Goal: Information Seeking & Learning: Learn about a topic

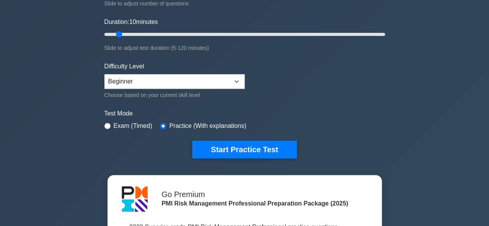
scroll to position [193, 0]
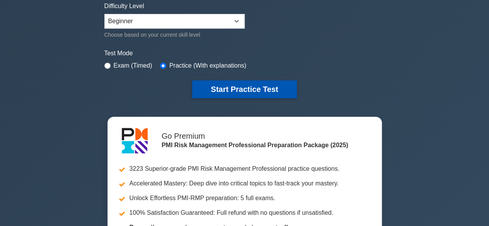
click at [245, 88] on button "Start Practice Test" at bounding box center [244, 89] width 104 height 18
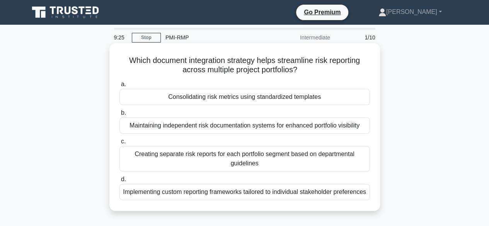
click at [221, 95] on div "Consolidating risk metrics using standardized templates" at bounding box center [244, 97] width 251 height 16
click at [119, 87] on input "a. Consolidating risk metrics using standardized templates" at bounding box center [119, 84] width 0 height 5
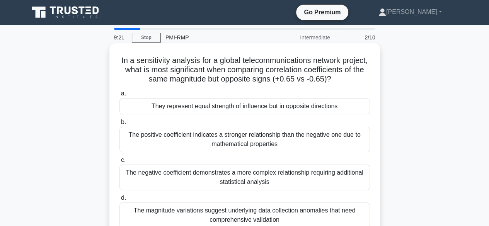
scroll to position [39, 0]
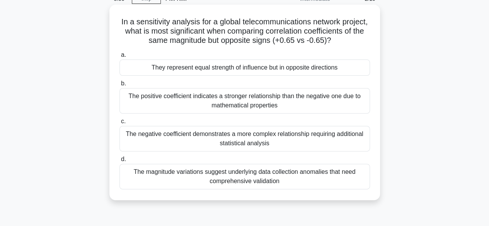
click at [211, 76] on div "They represent equal strength of influence but in opposite directions" at bounding box center [244, 68] width 251 height 16
click at [119, 58] on input "a. They represent equal strength of influence but in opposite directions" at bounding box center [119, 55] width 0 height 5
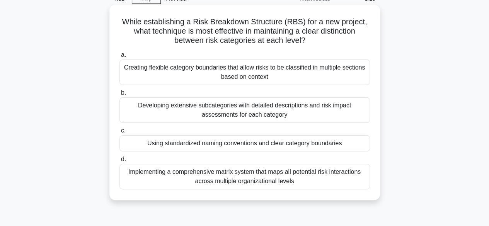
click at [284, 147] on div "Using standardized naming conventions and clear category boundaries" at bounding box center [244, 143] width 251 height 16
click at [119, 133] on input "c. Using standardized naming conventions and clear category boundaries" at bounding box center [119, 130] width 0 height 5
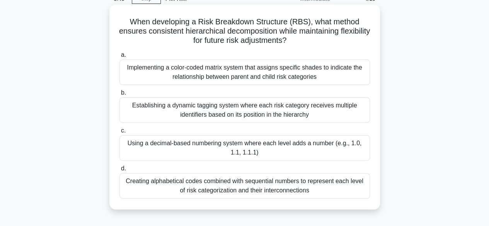
scroll to position [0, 0]
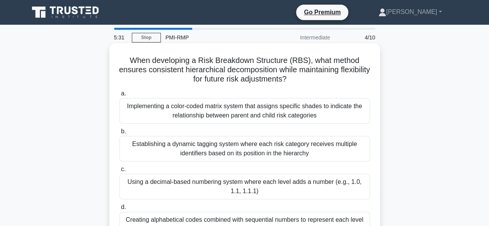
click at [235, 117] on div "Implementing a color-coded matrix system that assigns specific shades to indica…" at bounding box center [244, 111] width 251 height 26
click at [119, 96] on input "a. Implementing a color-coded matrix system that assigns specific shades to ind…" at bounding box center [119, 93] width 0 height 5
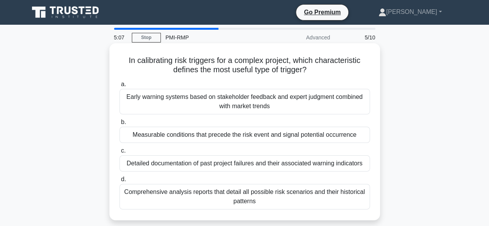
click at [198, 133] on div "Measurable conditions that precede the risk event and signal potential occurren…" at bounding box center [244, 135] width 251 height 16
click at [119, 125] on input "b. Measurable conditions that precede the risk event and signal potential occur…" at bounding box center [119, 122] width 0 height 5
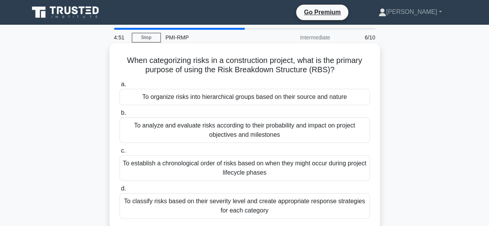
click at [230, 97] on div "To organize risks into hierarchical groups based on their source and nature" at bounding box center [244, 97] width 251 height 16
click at [119, 87] on input "a. To organize risks into hierarchical groups based on their source and nature" at bounding box center [119, 84] width 0 height 5
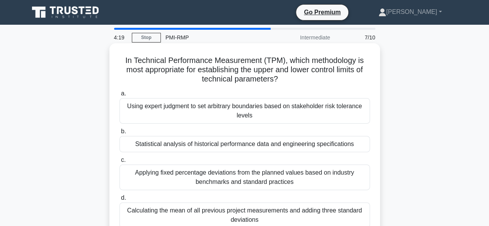
scroll to position [39, 0]
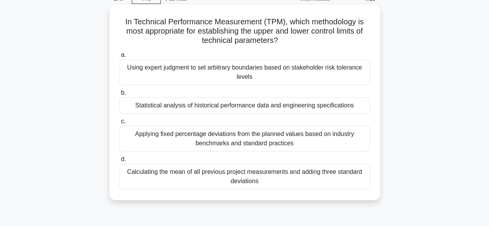
click at [249, 71] on div "Using expert judgment to set arbitrary boundaries based on stakeholder risk tol…" at bounding box center [244, 73] width 251 height 26
click at [119, 58] on input "a. Using expert judgment to set arbitrary boundaries based on stakeholder risk …" at bounding box center [119, 55] width 0 height 5
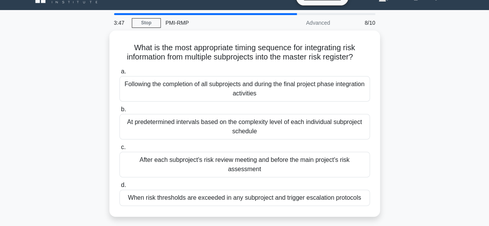
scroll to position [0, 0]
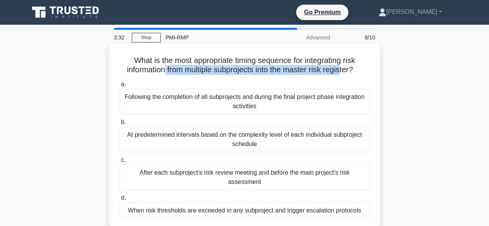
drag, startPoint x: 161, startPoint y: 69, endPoint x: 342, endPoint y: 70, distance: 180.9
click at [342, 70] on h5 "What is the most appropriate timing sequence for integrating risk information f…" at bounding box center [245, 65] width 252 height 19
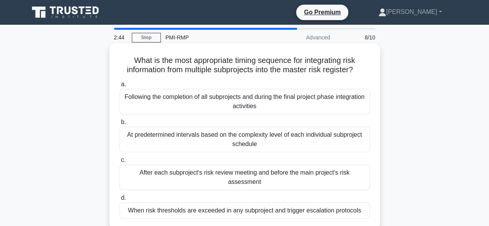
click at [234, 203] on div "When risk thresholds are exceeded in any subproject and trigger escalation prot…" at bounding box center [244, 211] width 251 height 16
click at [119, 201] on input "d. When risk thresholds are exceeded in any subproject and trigger escalation p…" at bounding box center [119, 198] width 0 height 5
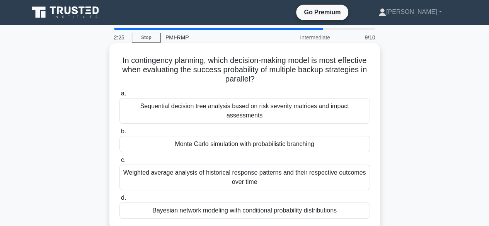
click at [198, 136] on div "Monte Carlo simulation with probabilistic branching" at bounding box center [244, 144] width 251 height 16
click at [119, 134] on input "b. Monte Carlo simulation with probabilistic branching" at bounding box center [119, 131] width 0 height 5
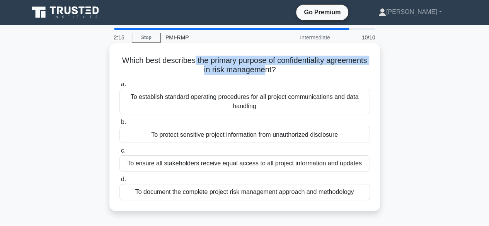
drag, startPoint x: 212, startPoint y: 59, endPoint x: 285, endPoint y: 75, distance: 74.6
click at [285, 75] on h5 "Which best describes the primary purpose of confidentiality agreements in risk …" at bounding box center [245, 65] width 252 height 19
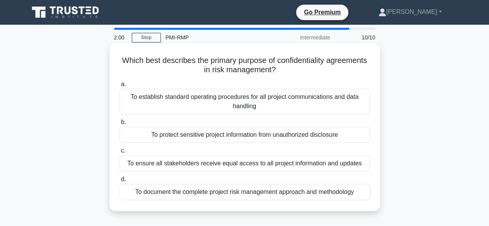
click at [235, 136] on div "To protect sensitive project information from unauthorized disclosure" at bounding box center [244, 135] width 251 height 16
click at [119, 125] on input "b. To protect sensitive project information from unauthorized disclosure" at bounding box center [119, 122] width 0 height 5
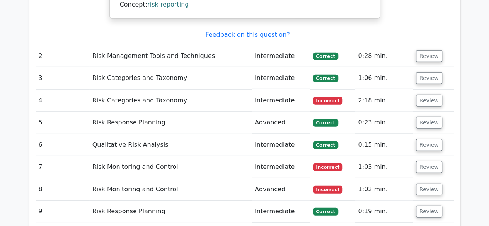
scroll to position [1083, 0]
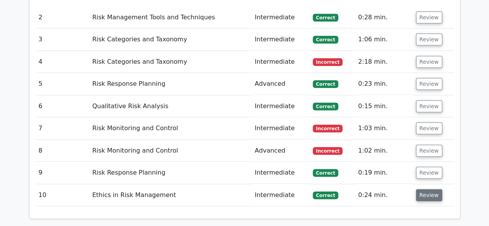
click at [416, 189] on button "Review" at bounding box center [429, 195] width 26 height 12
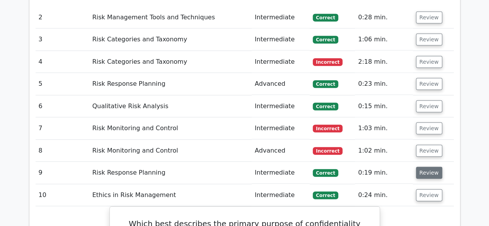
click at [419, 167] on button "Review" at bounding box center [429, 173] width 26 height 12
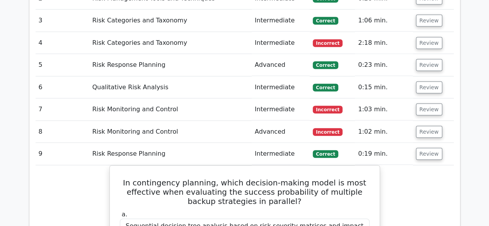
scroll to position [1044, 0]
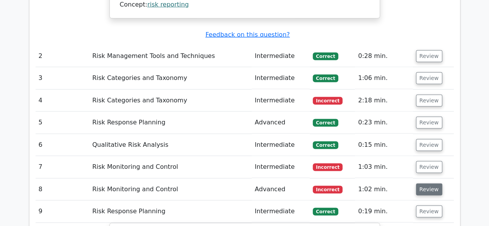
click at [423, 184] on button "Review" at bounding box center [429, 190] width 26 height 12
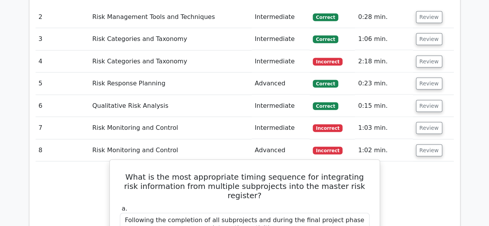
scroll to position [1083, 0]
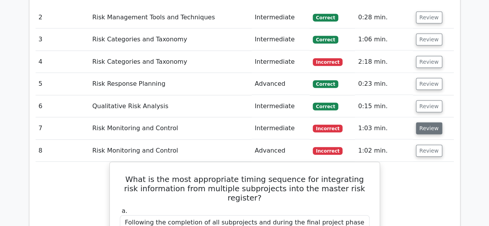
click at [426, 123] on button "Review" at bounding box center [429, 129] width 26 height 12
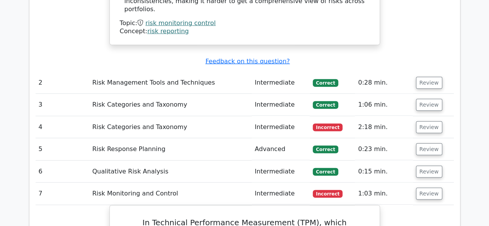
scroll to position [1005, 0]
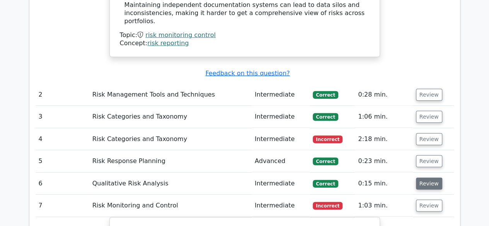
click at [420, 178] on button "Review" at bounding box center [429, 184] width 26 height 12
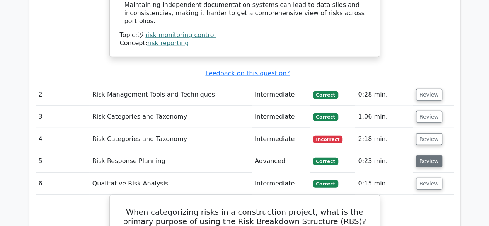
click at [423, 155] on button "Review" at bounding box center [429, 161] width 26 height 12
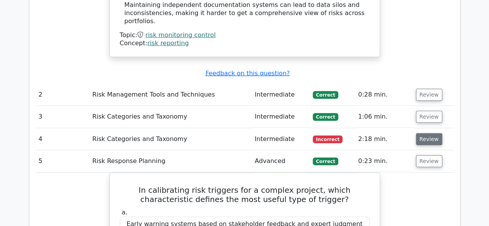
click at [426, 133] on button "Review" at bounding box center [429, 139] width 26 height 12
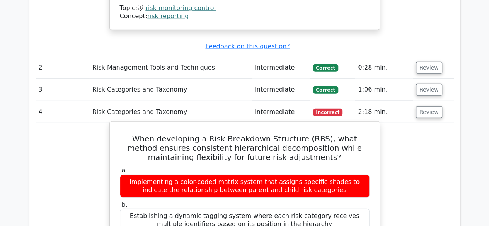
scroll to position [1044, 0]
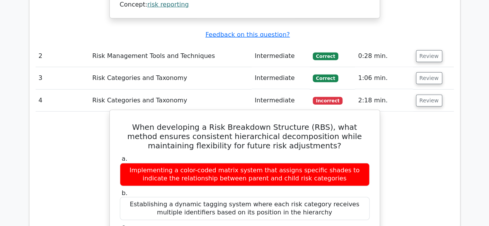
drag, startPoint x: 267, startPoint y: 181, endPoint x: 135, endPoint y: 169, distance: 132.8
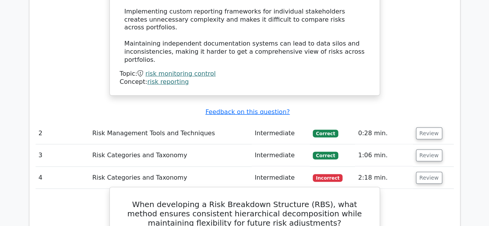
scroll to position [928, 0]
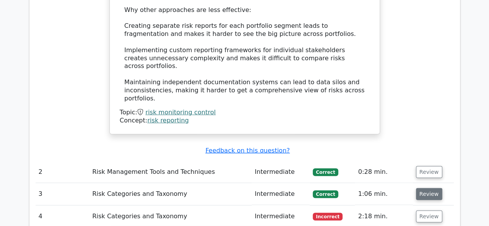
click at [426, 188] on button "Review" at bounding box center [429, 194] width 26 height 12
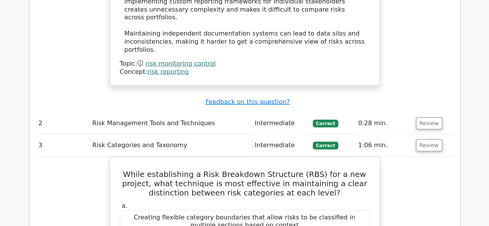
scroll to position [967, 0]
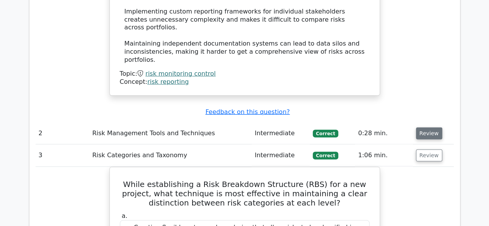
click at [418, 128] on button "Review" at bounding box center [429, 134] width 26 height 12
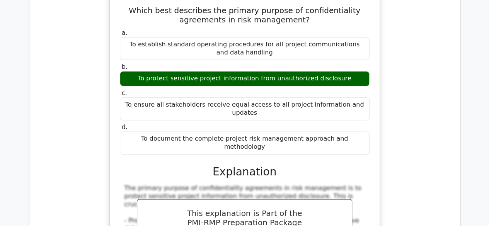
scroll to position [5068, 0]
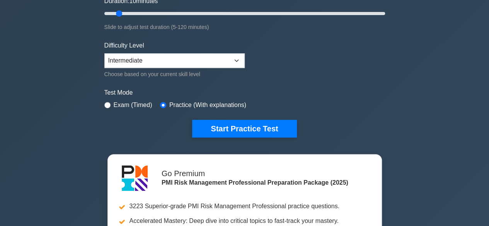
scroll to position [193, 0]
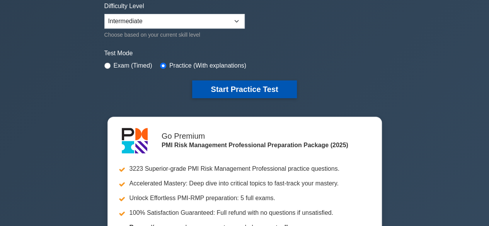
click at [220, 92] on button "Start Practice Test" at bounding box center [244, 89] width 104 height 18
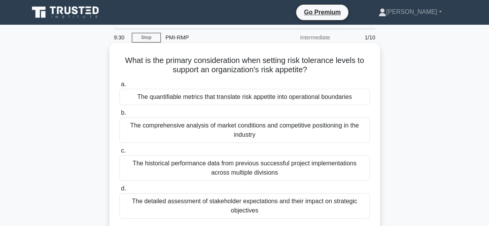
click at [195, 101] on div "The quantifiable metrics that translate risk appetite into operational boundari…" at bounding box center [244, 97] width 251 height 16
click at [119, 87] on input "a. The quantifiable metrics that translate risk appetite into operational bound…" at bounding box center [119, 84] width 0 height 5
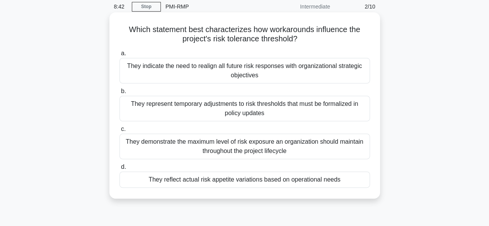
scroll to position [39, 0]
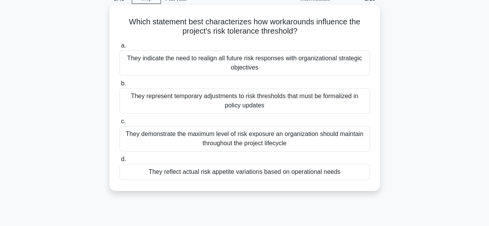
click at [242, 172] on div "They reflect actual risk appetite variations based on operational needs" at bounding box center [244, 172] width 251 height 16
click at [119, 162] on input "d. They reflect actual risk appetite variations based on operational needs" at bounding box center [119, 159] width 0 height 5
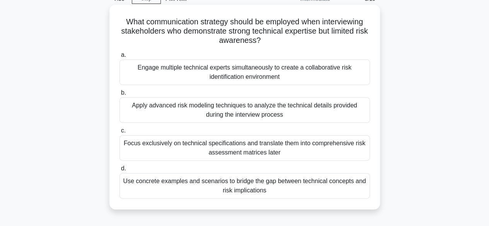
click at [191, 76] on div "Engage multiple technical experts simultaneously to create a collaborative risk…" at bounding box center [244, 73] width 251 height 26
click at [119, 58] on input "a. Engage multiple technical experts simultaneously to create a collaborative r…" at bounding box center [119, 55] width 0 height 5
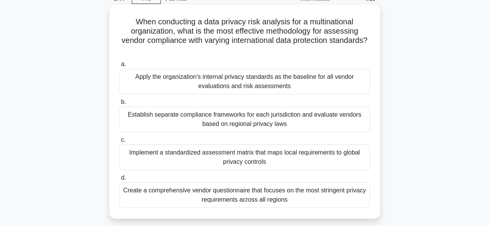
click at [223, 159] on div "Implement a standardized assessment matrix that maps local requirements to glob…" at bounding box center [244, 158] width 251 height 26
click at [119, 143] on input "c. Implement a standardized assessment matrix that maps local requirements to g…" at bounding box center [119, 140] width 0 height 5
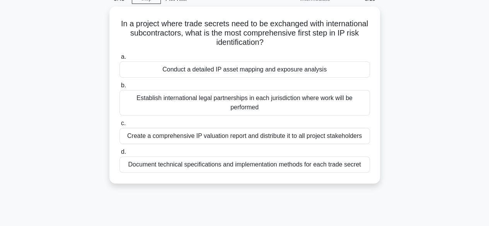
scroll to position [0, 0]
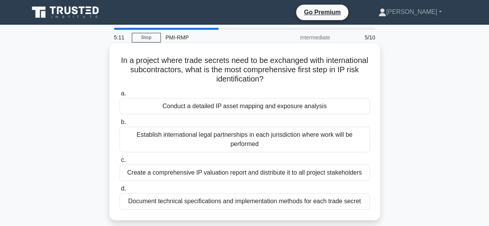
click at [222, 205] on div "Document technical specifications and implementation methods for each trade sec…" at bounding box center [244, 201] width 251 height 16
click at [119, 191] on input "d. Document technical specifications and implementation methods for each trade …" at bounding box center [119, 188] width 0 height 5
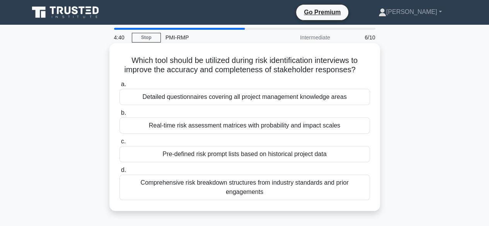
click at [193, 154] on div "Pre-defined risk prompt lists based on historical project data" at bounding box center [244, 154] width 251 height 16
click at [119, 144] on input "c. Pre-defined risk prompt lists based on historical project data" at bounding box center [119, 141] width 0 height 5
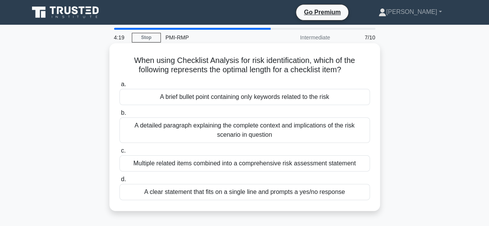
click at [278, 195] on div "A clear statement that fits on a single line and prompts a yes/no response" at bounding box center [244, 192] width 251 height 16
click at [119, 182] on input "d. A clear statement that fits on a single line and prompts a yes/no response" at bounding box center [119, 179] width 0 height 5
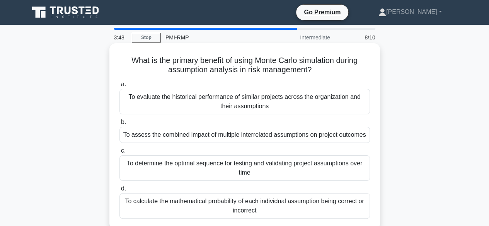
click at [269, 205] on div "To calculate the mathematical probability of each individual assumption being c…" at bounding box center [244, 206] width 251 height 26
click at [119, 191] on input "d. To calculate the mathematical probability of each individual assumption bein…" at bounding box center [119, 188] width 0 height 5
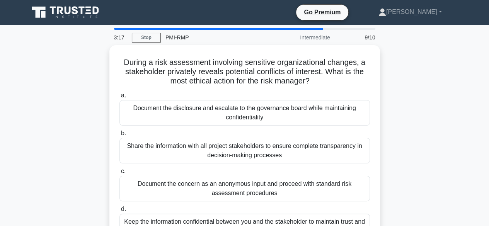
scroll to position [39, 0]
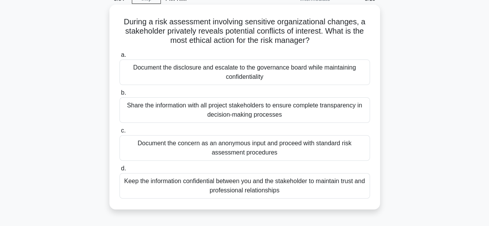
click at [252, 71] on div "Document the disclosure and escalate to the governance board while maintaining …" at bounding box center [244, 73] width 251 height 26
click at [119, 58] on input "a. Document the disclosure and escalate to the governance board while maintaini…" at bounding box center [119, 55] width 0 height 5
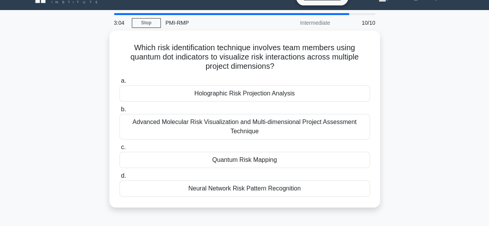
scroll to position [0, 0]
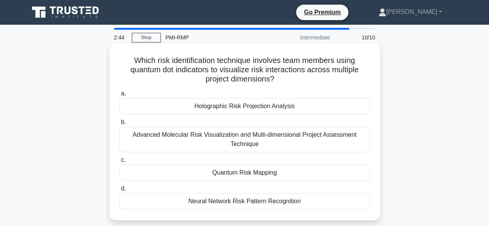
click at [231, 170] on div "Quantum Risk Mapping" at bounding box center [244, 173] width 251 height 16
click at [119, 163] on input "c. Quantum Risk Mapping" at bounding box center [119, 160] width 0 height 5
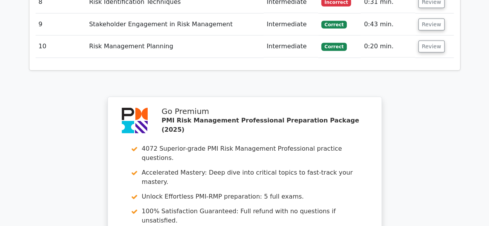
scroll to position [1088, 0]
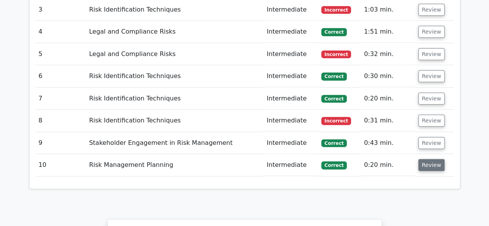
click at [422, 159] on button "Review" at bounding box center [431, 165] width 26 height 12
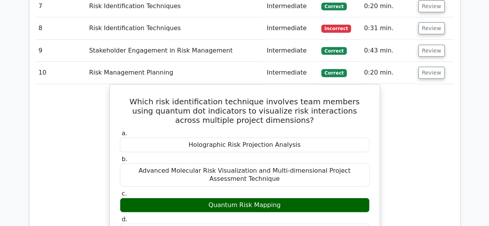
scroll to position [1127, 0]
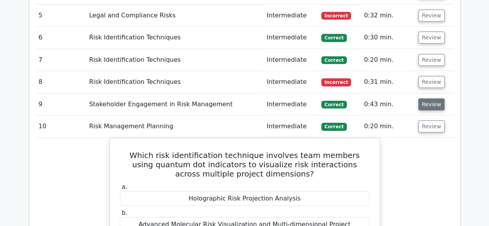
click at [429, 99] on button "Review" at bounding box center [431, 105] width 26 height 12
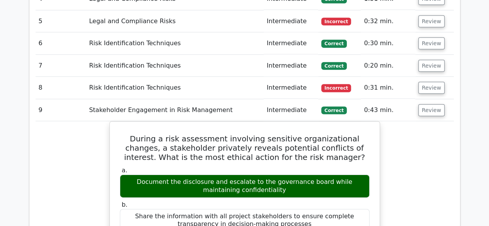
scroll to position [1088, 0]
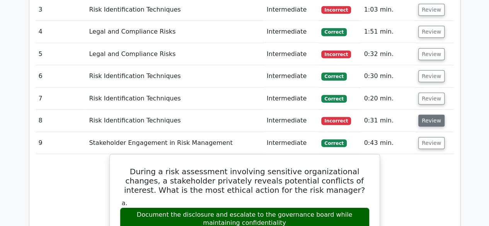
click at [430, 115] on button "Review" at bounding box center [431, 121] width 26 height 12
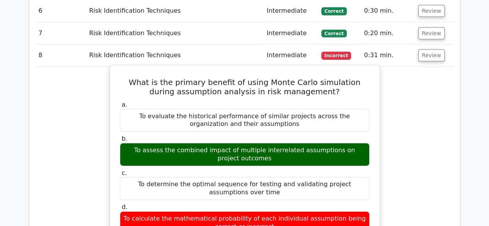
scroll to position [1166, 0]
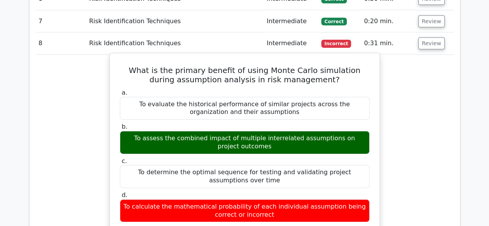
drag, startPoint x: 123, startPoint y: 99, endPoint x: 256, endPoint y: 109, distance: 133.4
click at [256, 131] on div "To assess the combined impact of multiple interrelated assumptions on project o…" at bounding box center [245, 142] width 250 height 23
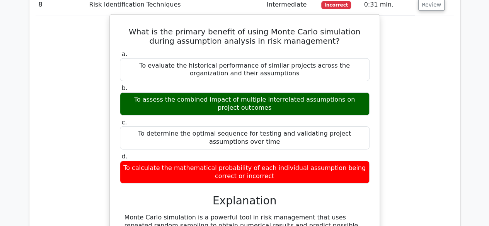
scroll to position [1088, 0]
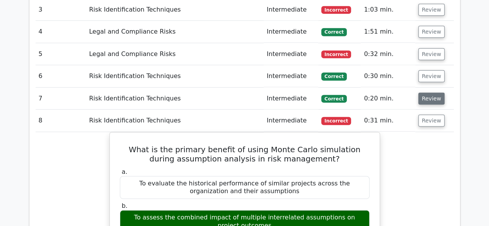
click at [419, 93] on button "Review" at bounding box center [431, 99] width 26 height 12
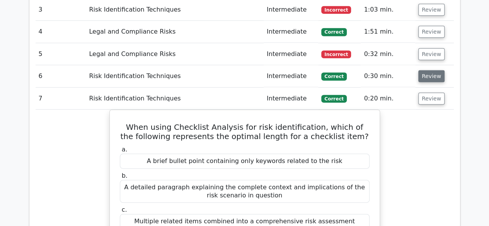
click at [429, 70] on button "Review" at bounding box center [431, 76] width 26 height 12
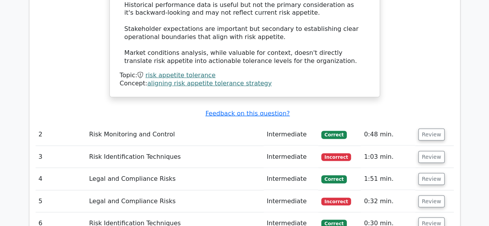
scroll to position [934, 0]
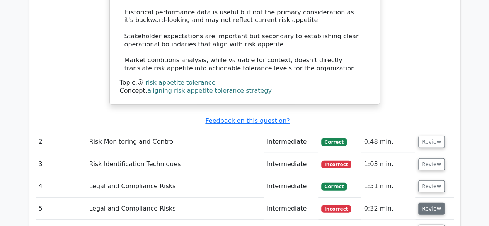
click at [428, 203] on button "Review" at bounding box center [431, 209] width 26 height 12
click at [422, 181] on button "Review" at bounding box center [431, 187] width 26 height 12
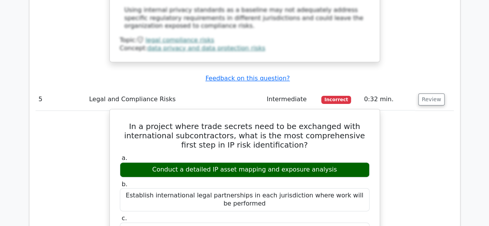
scroll to position [1514, 0]
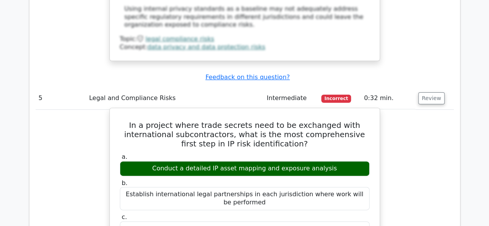
drag, startPoint x: 139, startPoint y: 68, endPoint x: 373, endPoint y: 198, distance: 267.6
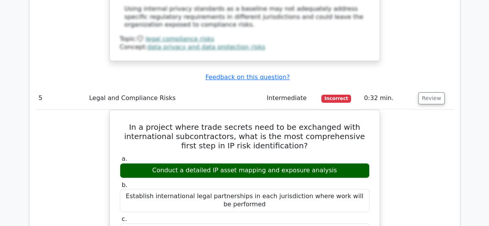
copy div "In a project where trade secrets need to be exchanged with international subcon…"
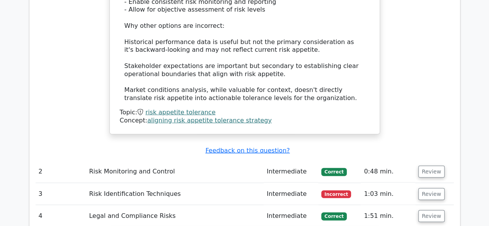
scroll to position [934, 0]
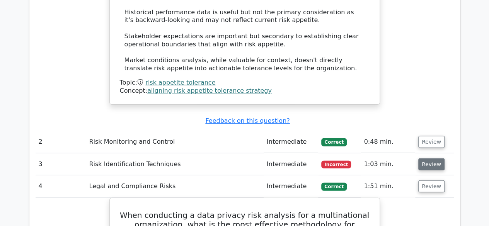
click at [423, 159] on button "Review" at bounding box center [431, 165] width 26 height 12
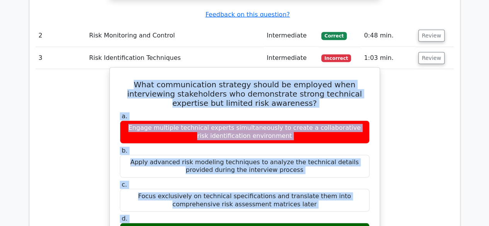
scroll to position [1071, 0]
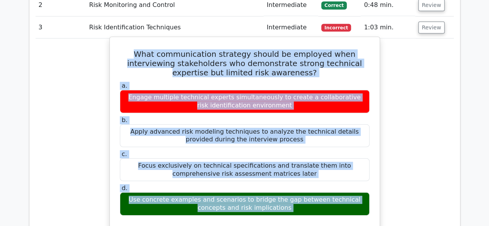
drag, startPoint x: 121, startPoint y: 110, endPoint x: 294, endPoint y: 172, distance: 184.1
copy div "What communication strategy should be employed when interviewing stakeholders w…"
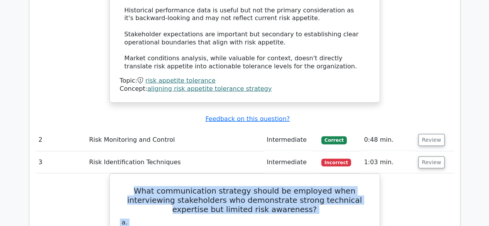
scroll to position [877, 0]
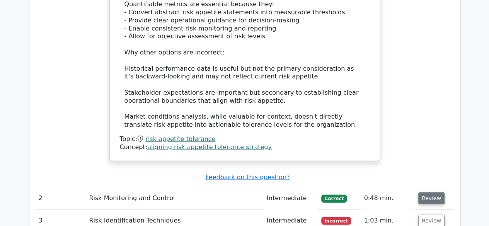
click at [425, 193] on button "Review" at bounding box center [431, 199] width 26 height 12
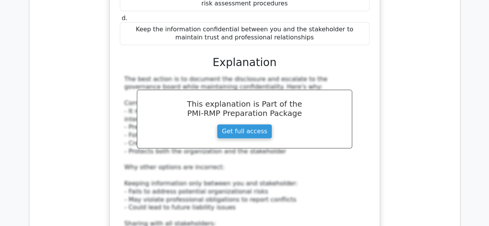
scroll to position [5262, 0]
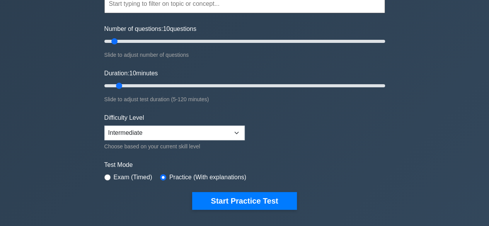
scroll to position [116, 0]
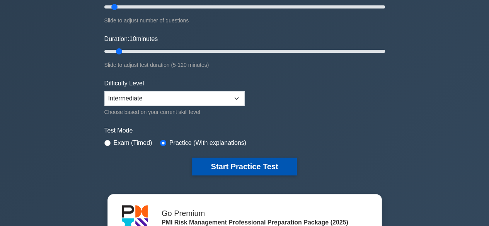
click at [231, 162] on button "Start Practice Test" at bounding box center [244, 167] width 104 height 18
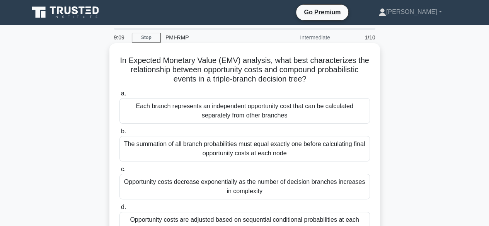
scroll to position [39, 0]
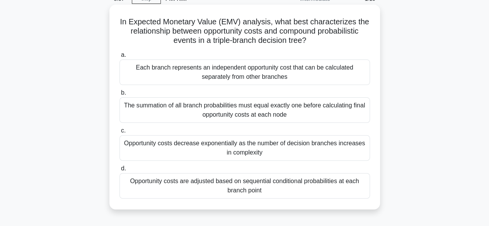
click at [261, 110] on div "The summation of all branch probabilities must equal exactly one before calcula…" at bounding box center [244, 110] width 251 height 26
click at [119, 95] on input "b. The summation of all branch probabilities must equal exactly one before calc…" at bounding box center [119, 92] width 0 height 5
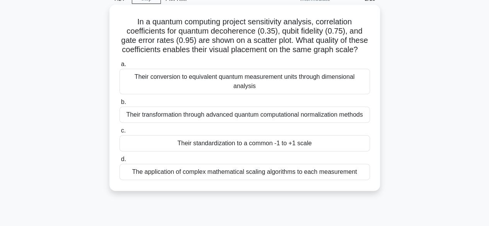
click at [271, 152] on div "Their standardization to a common -1 to +1 scale" at bounding box center [244, 143] width 251 height 16
click at [119, 133] on input "c. Their standardization to a common -1 to +1 scale" at bounding box center [119, 130] width 0 height 5
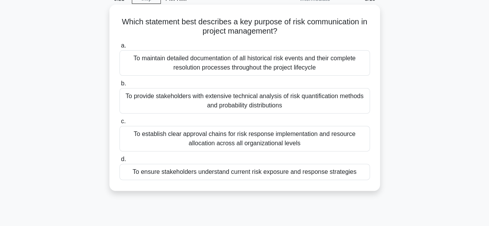
click at [218, 141] on div "To establish clear approval chains for risk response implementation and resourc…" at bounding box center [244, 139] width 251 height 26
click at [119, 124] on input "c. To establish clear approval chains for risk response implementation and reso…" at bounding box center [119, 121] width 0 height 5
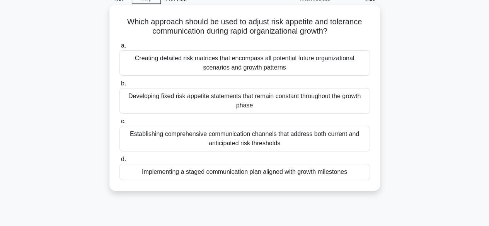
click at [251, 174] on div "Implementing a staged communication plan aligned with growth milestones" at bounding box center [244, 172] width 251 height 16
click at [119, 162] on input "d. Implementing a staged communication plan aligned with growth milestones" at bounding box center [119, 159] width 0 height 5
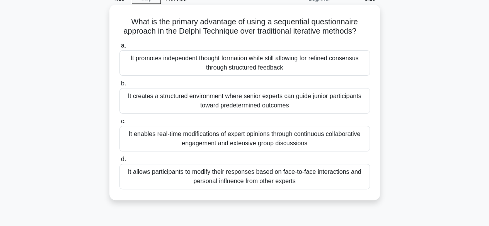
click at [162, 72] on div "It promotes independent thought formation while still allowing for refined cons…" at bounding box center [244, 63] width 251 height 26
click at [119, 48] on input "a. It promotes independent thought formation while still allowing for refined c…" at bounding box center [119, 45] width 0 height 5
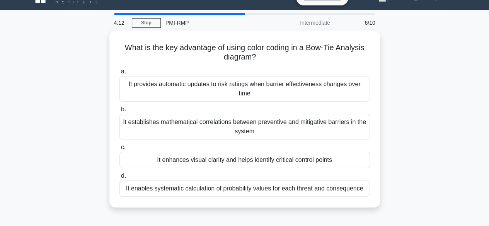
scroll to position [0, 0]
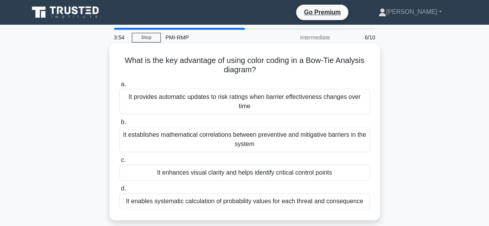
click at [276, 173] on div "It enhances visual clarity and helps identify critical control points" at bounding box center [244, 173] width 251 height 16
click at [119, 163] on input "c. It enhances visual clarity and helps identify critical control points" at bounding box center [119, 160] width 0 height 5
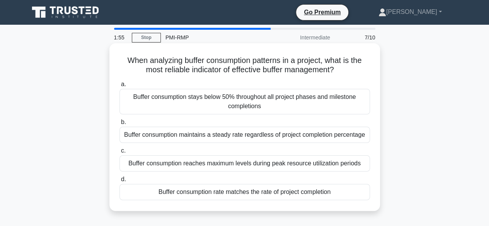
click at [244, 137] on div "Buffer consumption maintains a steady rate regardless of project completion per…" at bounding box center [244, 135] width 251 height 16
click at [119, 125] on input "b. Buffer consumption maintains a steady rate regardless of project completion …" at bounding box center [119, 122] width 0 height 5
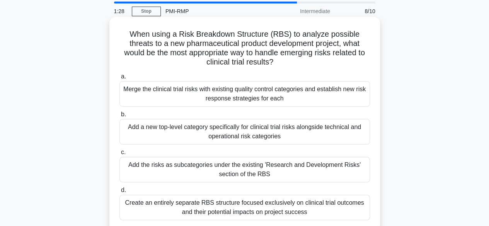
scroll to position [39, 0]
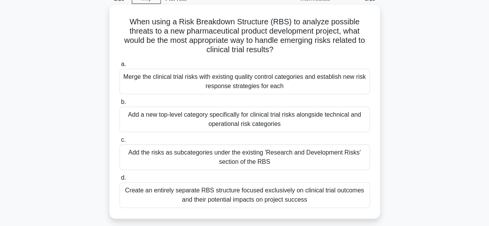
click at [165, 158] on div "Add the risks as subcategories under the existing 'Research and Development Ris…" at bounding box center [244, 158] width 251 height 26
click at [119, 143] on input "c. Add the risks as subcategories under the existing 'Research and Development …" at bounding box center [119, 140] width 0 height 5
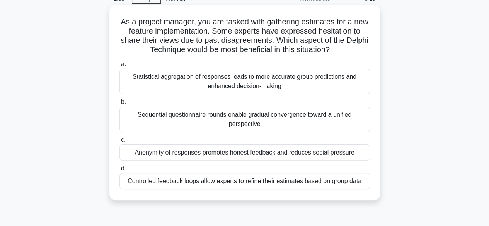
click at [237, 154] on div "Anonymity of responses promotes honest feedback and reduces social pressure" at bounding box center [244, 153] width 251 height 16
click at [119, 143] on input "c. Anonymity of responses promotes honest feedback and reduces social pressure" at bounding box center [119, 140] width 0 height 5
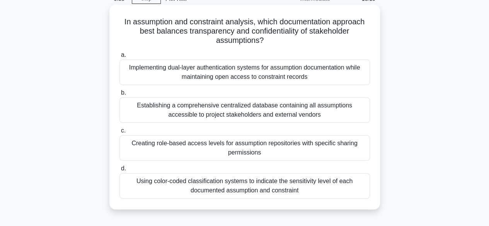
click at [244, 187] on div "Using color-coded classification systems to indicate the sensitivity level of e…" at bounding box center [244, 186] width 251 height 26
click at [119, 171] on input "d. Using color-coded classification systems to indicate the sensitivity level o…" at bounding box center [119, 168] width 0 height 5
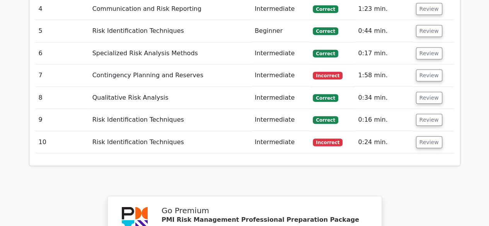
scroll to position [1083, 0]
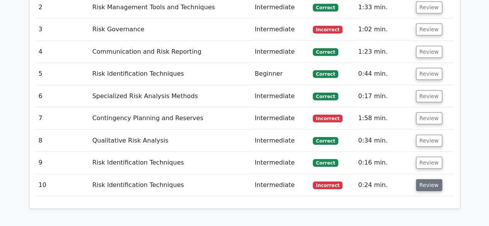
click at [432, 179] on button "Review" at bounding box center [429, 185] width 26 height 12
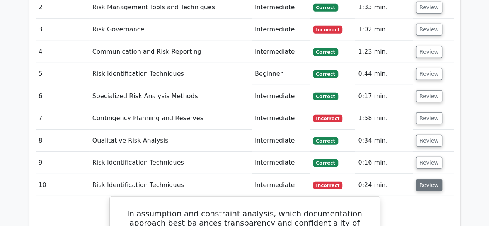
click at [431, 179] on button "Review" at bounding box center [429, 185] width 26 height 12
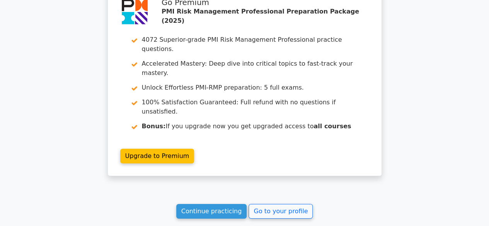
scroll to position [1149, 0]
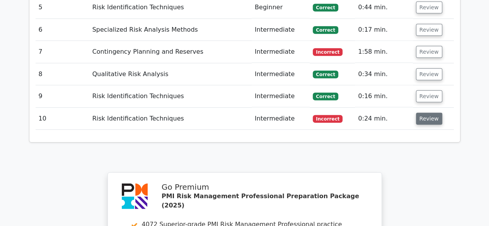
click at [430, 113] on button "Review" at bounding box center [429, 119] width 26 height 12
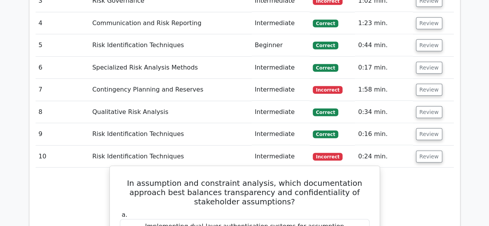
scroll to position [1110, 0]
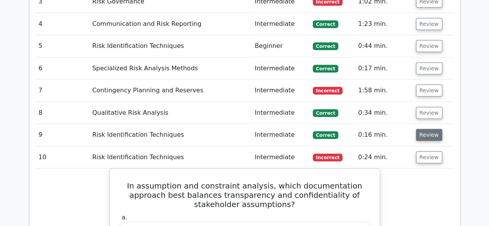
click at [418, 129] on button "Review" at bounding box center [429, 135] width 26 height 12
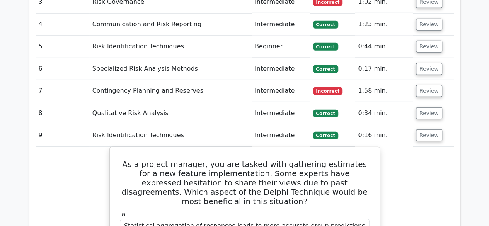
scroll to position [1072, 0]
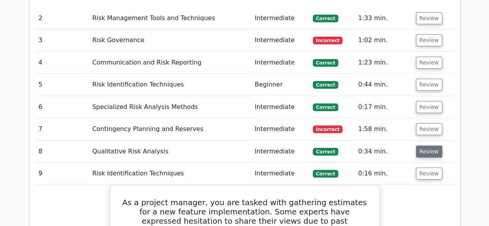
click at [418, 146] on button "Review" at bounding box center [429, 152] width 26 height 12
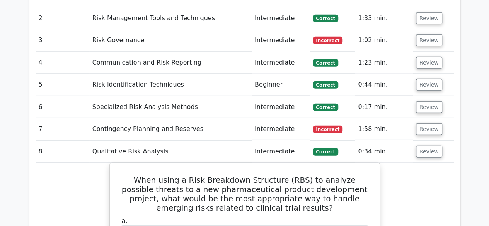
click at [408, 118] on td "1:58 min." at bounding box center [384, 129] width 58 height 22
click at [414, 118] on td "Review" at bounding box center [433, 129] width 41 height 22
click at [425, 123] on button "Review" at bounding box center [429, 129] width 26 height 12
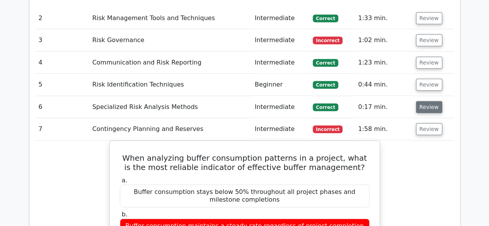
click at [426, 101] on button "Review" at bounding box center [429, 107] width 26 height 12
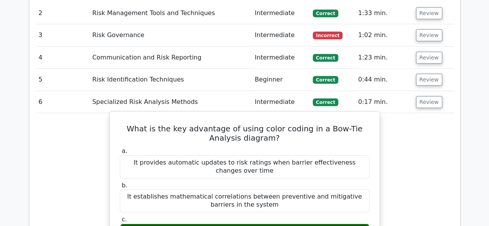
scroll to position [1033, 0]
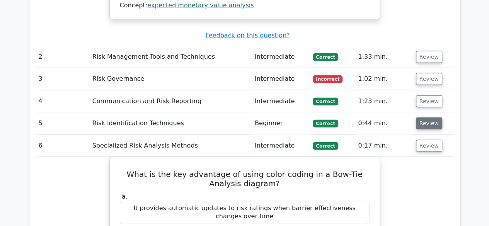
click at [422, 118] on button "Review" at bounding box center [429, 124] width 26 height 12
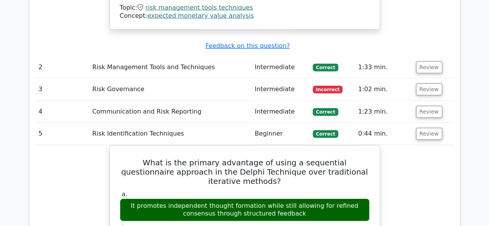
scroll to position [994, 0]
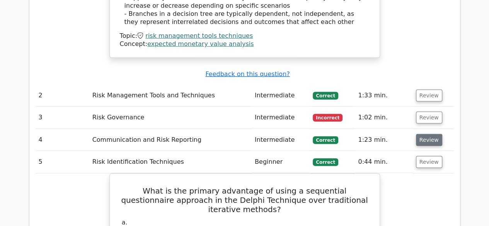
click at [425, 134] on button "Review" at bounding box center [429, 140] width 26 height 12
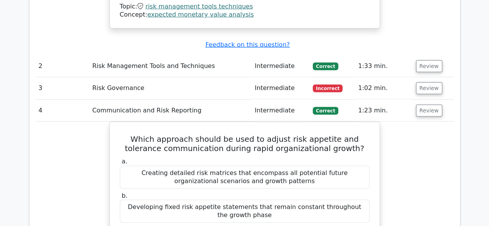
scroll to position [956, 0]
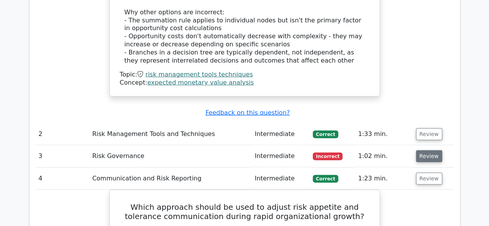
click at [433, 150] on button "Review" at bounding box center [429, 156] width 26 height 12
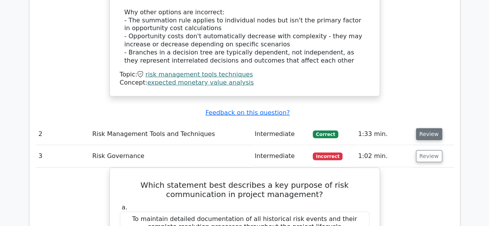
click at [421, 128] on button "Review" at bounding box center [429, 134] width 26 height 12
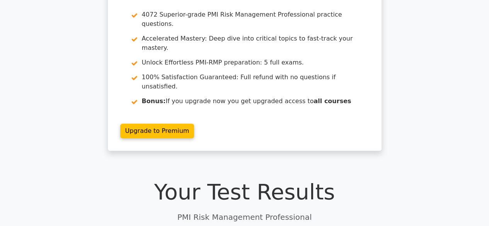
scroll to position [66, 0]
